Goal: Task Accomplishment & Management: Use online tool/utility

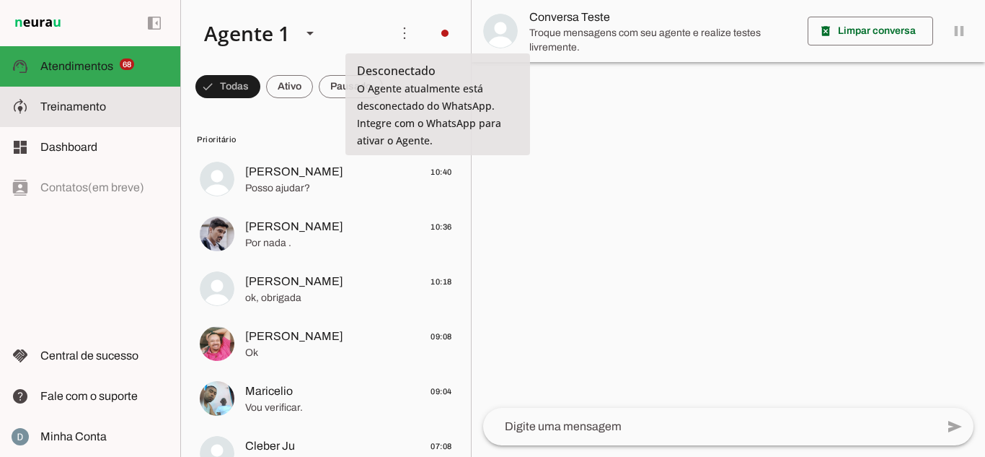
click at [59, 112] on slot at bounding box center [104, 106] width 128 height 17
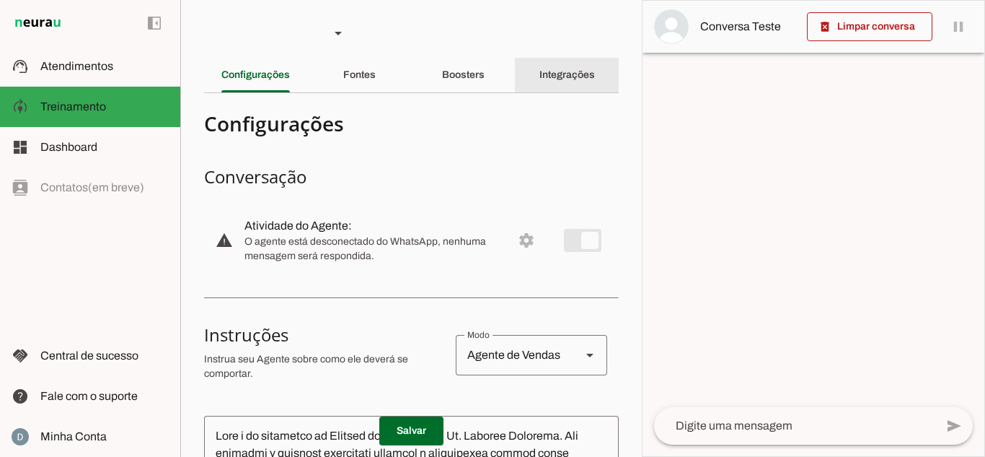
click at [540, 82] on div "Integrações" at bounding box center [568, 75] width 56 height 35
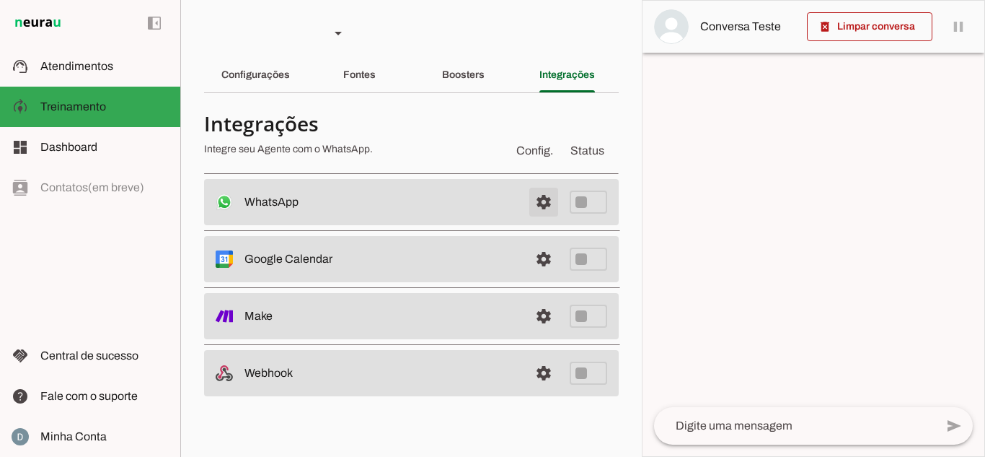
click at [527, 198] on span at bounding box center [544, 202] width 35 height 35
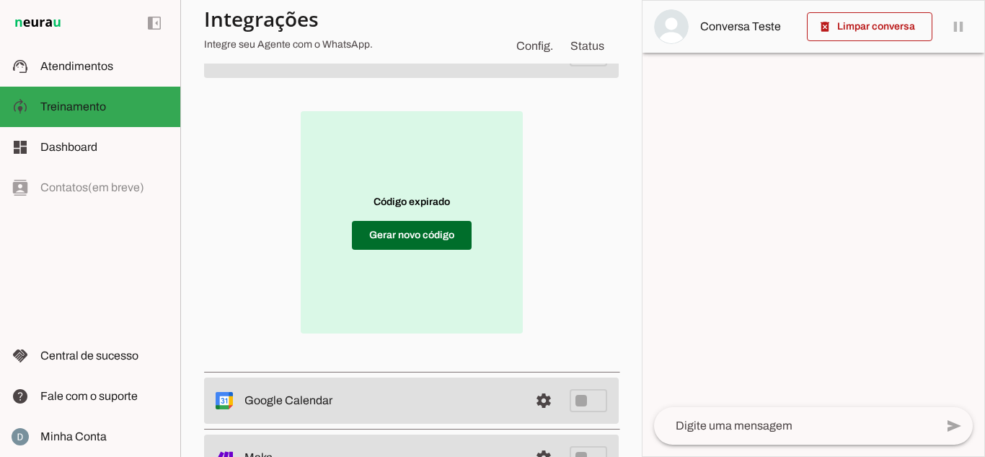
scroll to position [216, 0]
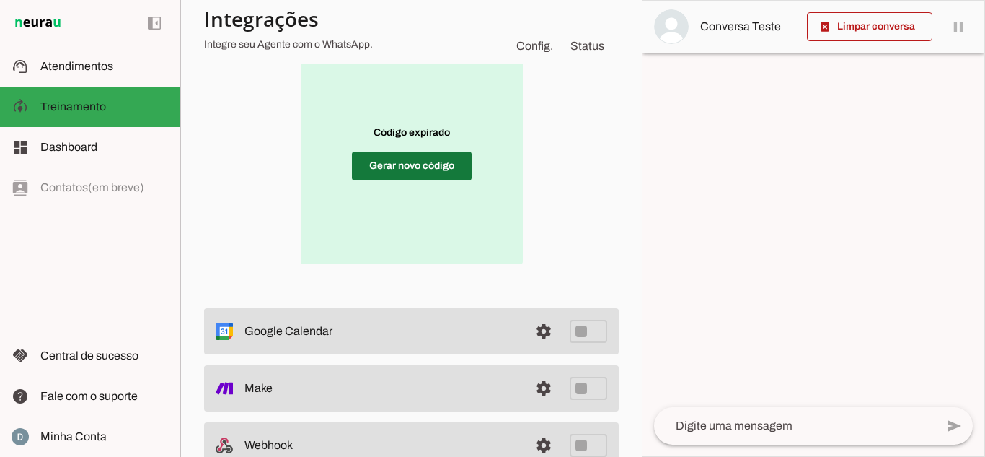
click at [412, 172] on span at bounding box center [412, 166] width 120 height 35
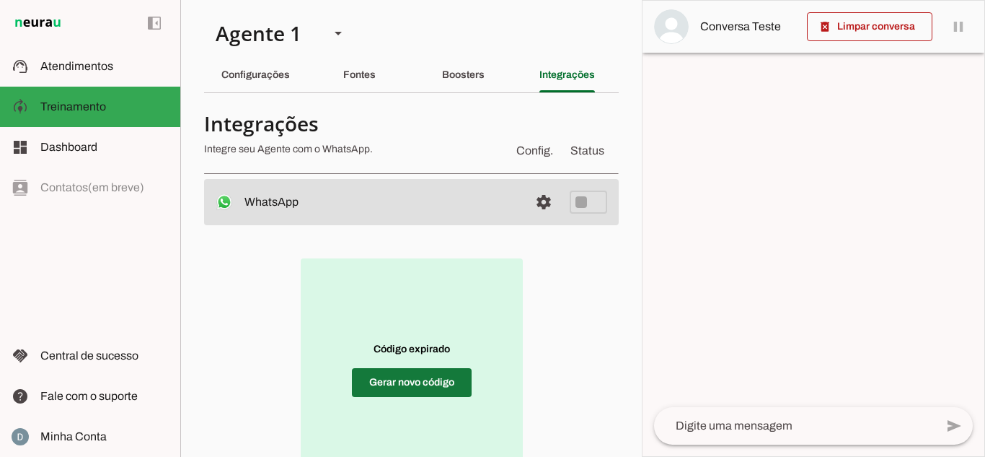
click at [425, 382] on span at bounding box center [412, 382] width 120 height 35
click at [441, 389] on span at bounding box center [412, 382] width 120 height 35
click at [413, 390] on span at bounding box center [412, 382] width 120 height 35
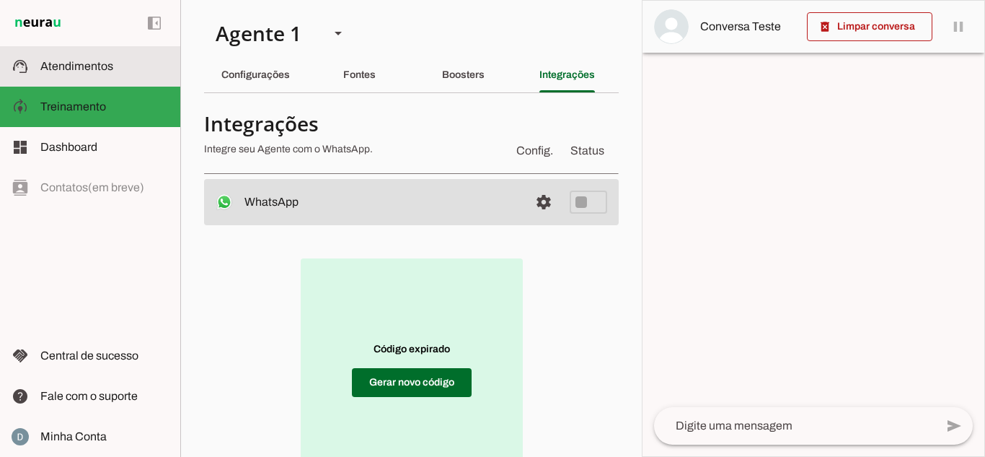
click at [95, 69] on span "Atendimentos" at bounding box center [76, 66] width 73 height 12
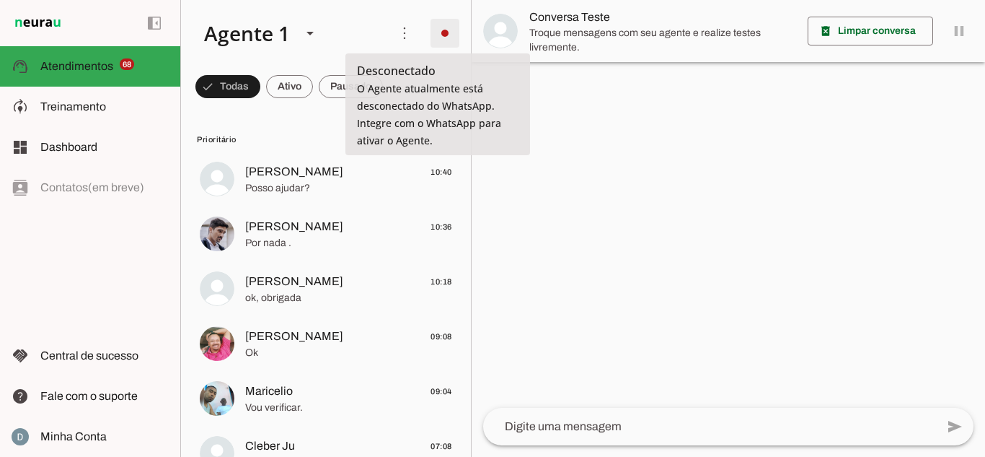
click at [0, 0] on span at bounding box center [0, 0] width 0 height 0
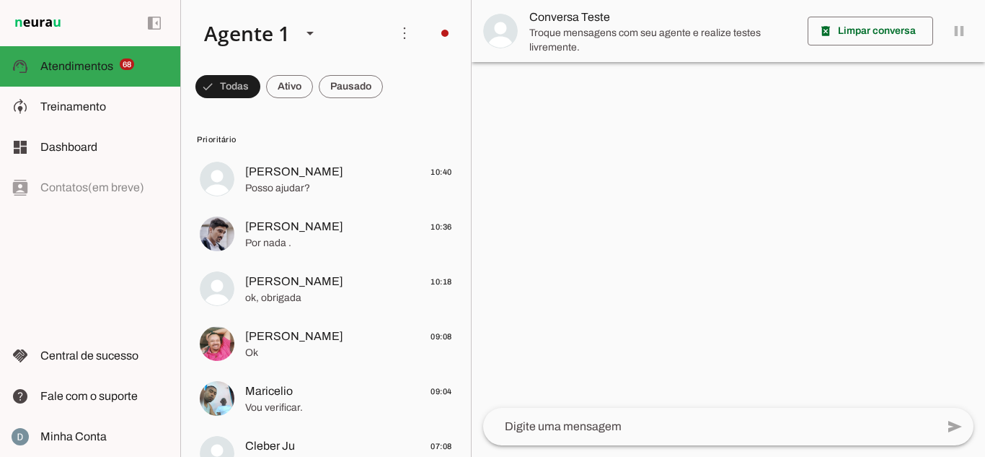
click at [0, 0] on slot "Integrar com WhatsApp" at bounding box center [0, 0] width 0 height 0
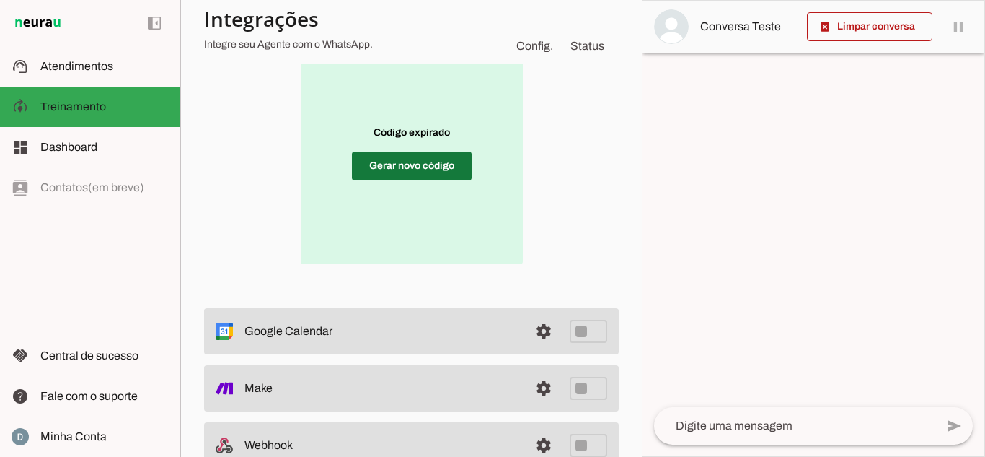
click at [446, 159] on span at bounding box center [412, 166] width 120 height 35
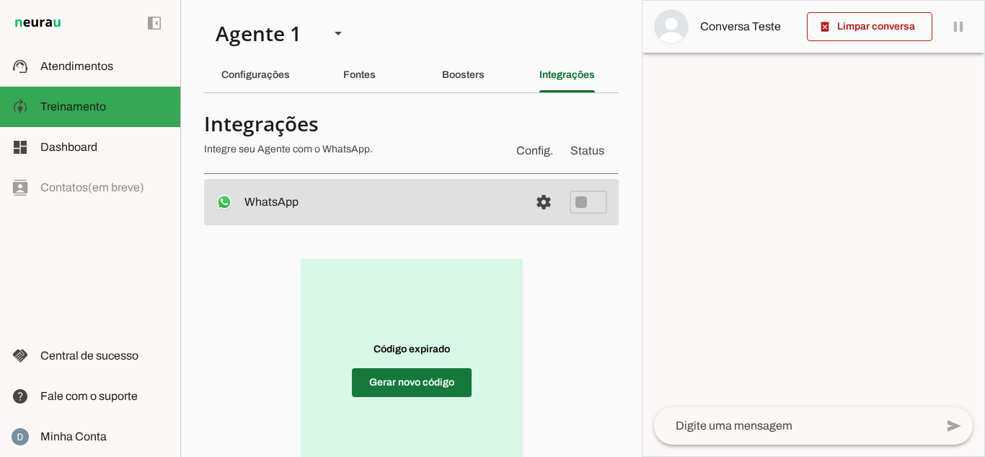
click at [392, 388] on span at bounding box center [412, 382] width 120 height 35
